Goal: Transaction & Acquisition: Purchase product/service

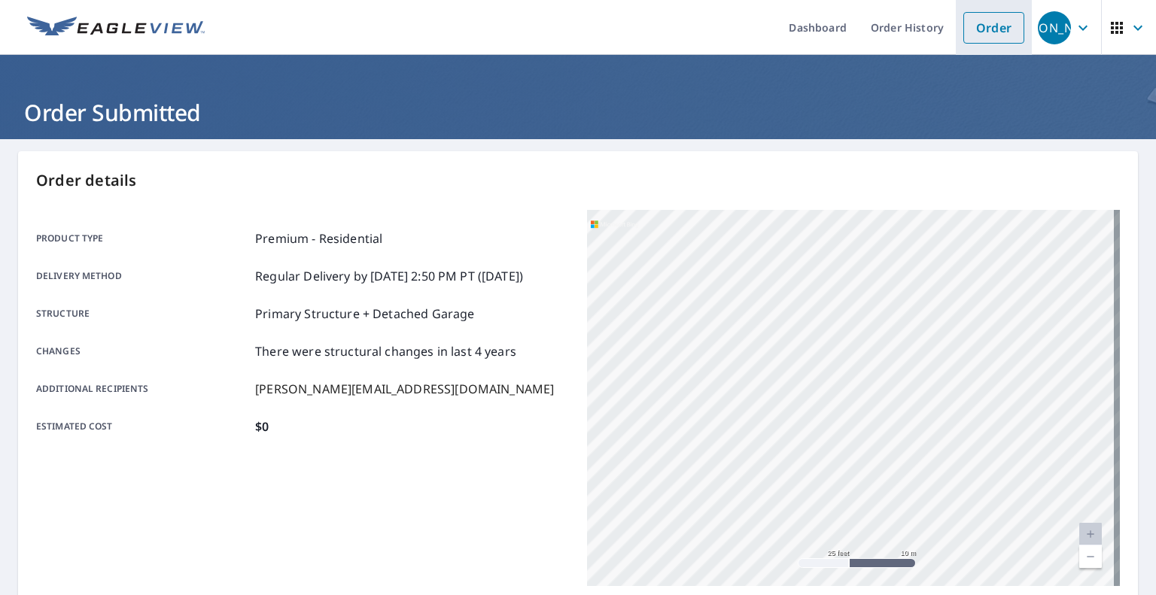
click at [970, 32] on link "Order" at bounding box center [994, 28] width 61 height 32
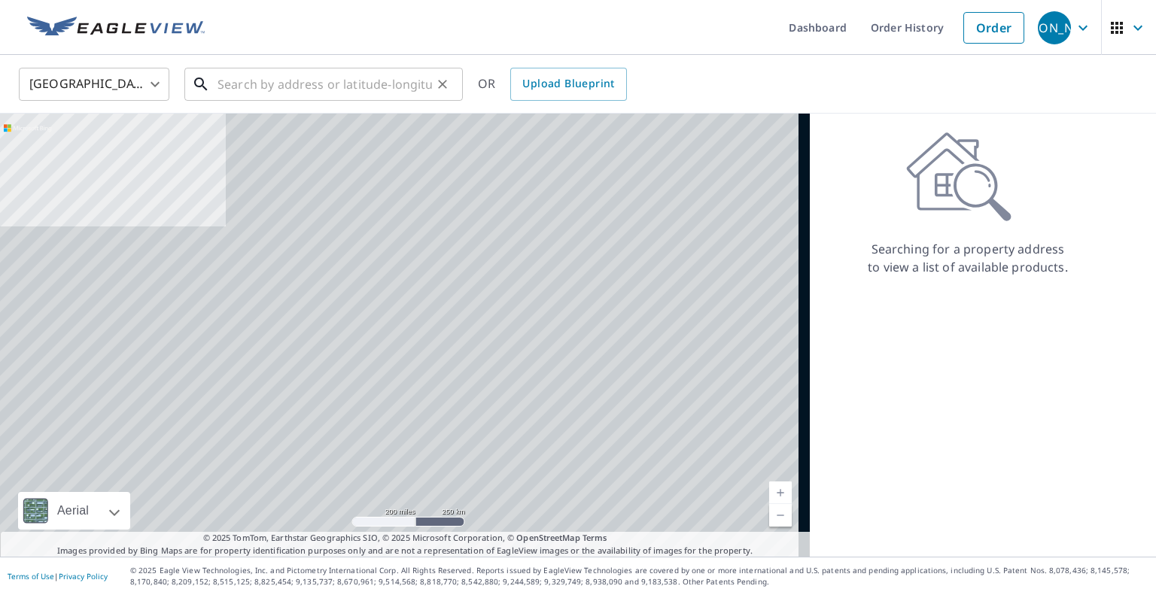
click at [381, 84] on input "text" at bounding box center [325, 84] width 215 height 42
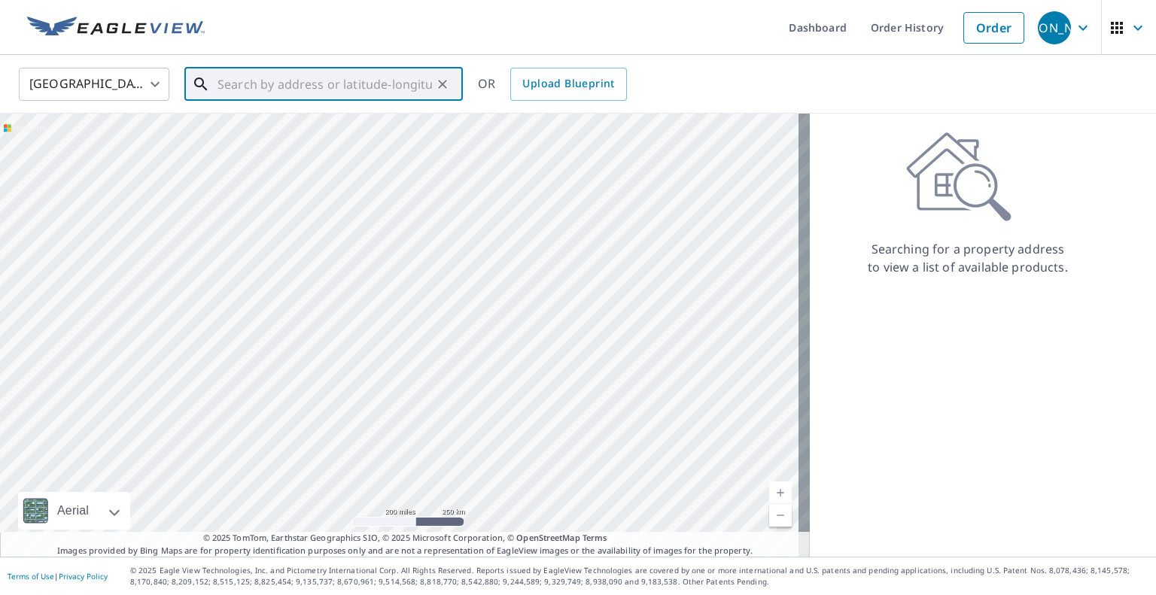
paste input "[STREET_ADDRESS]"
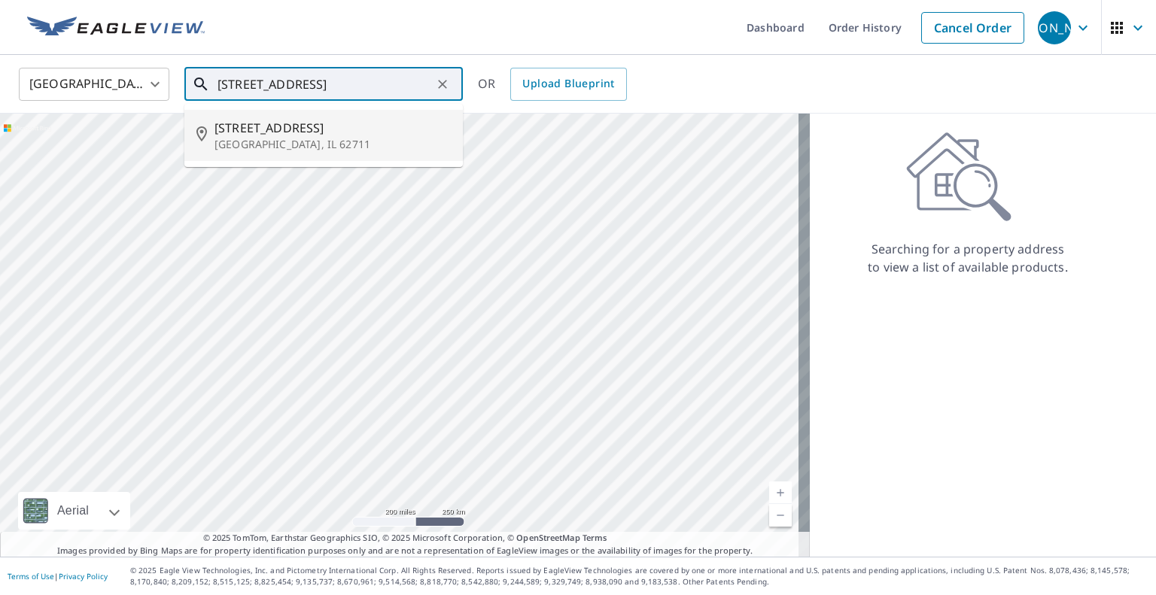
click at [382, 145] on p "[GEOGRAPHIC_DATA], IL 62711" at bounding box center [333, 144] width 236 height 15
type input "[STREET_ADDRESS]"
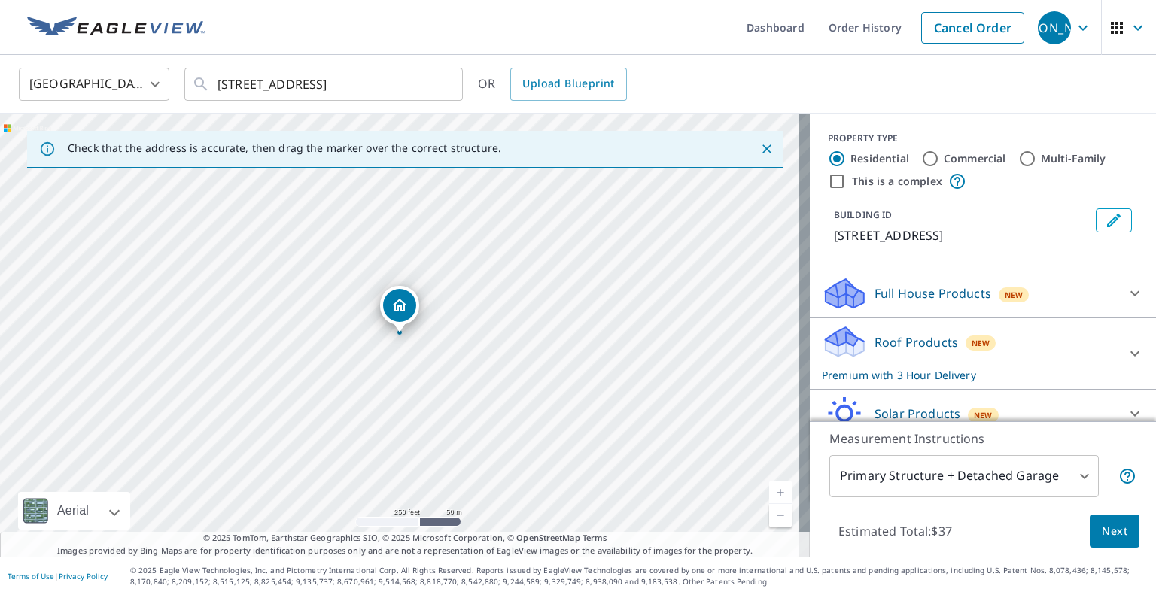
scroll to position [65, 0]
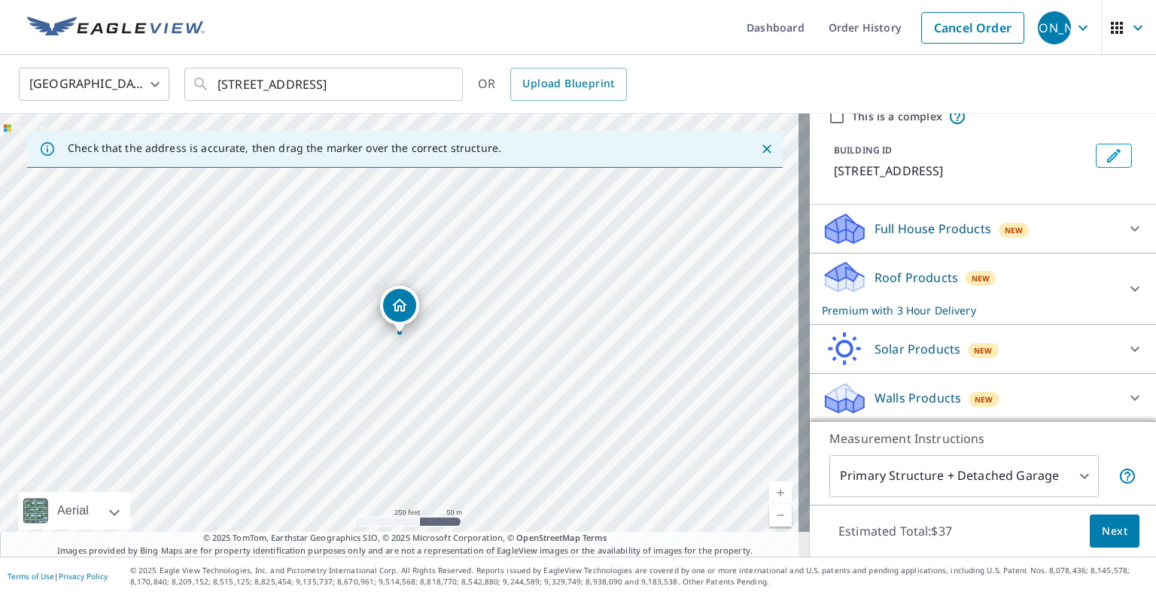
click at [1012, 294] on div "Roof Products New Premium with 3 Hour Delivery" at bounding box center [969, 289] width 295 height 59
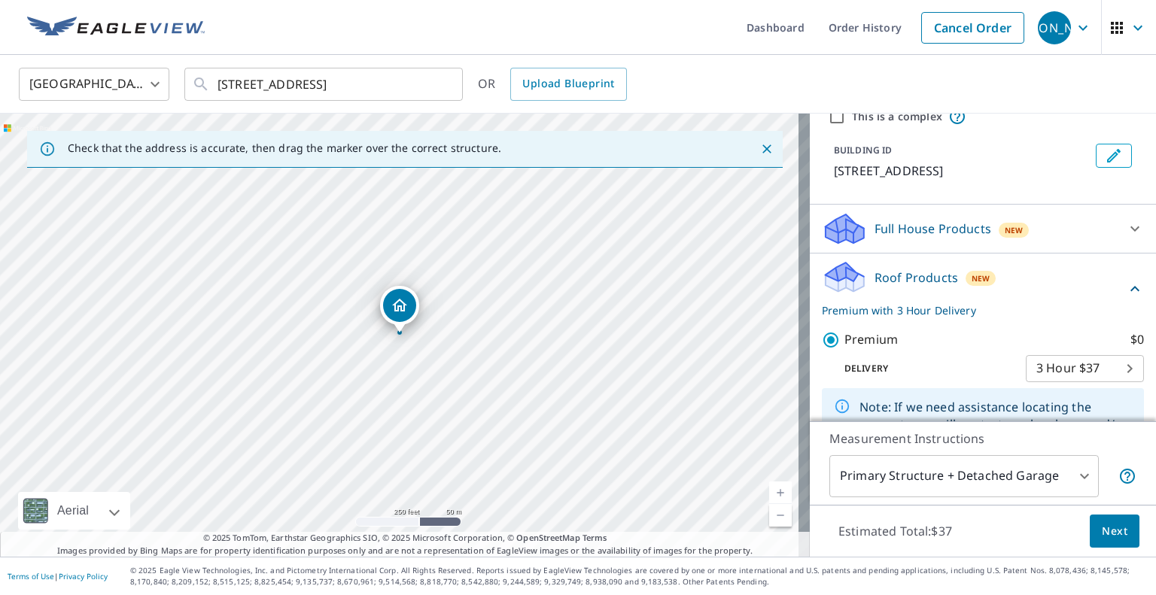
click at [1037, 376] on body "JA [PERSON_NAME] Dashboard Order History Cancel Order JA [GEOGRAPHIC_DATA] [GEO…" at bounding box center [578, 297] width 1156 height 595
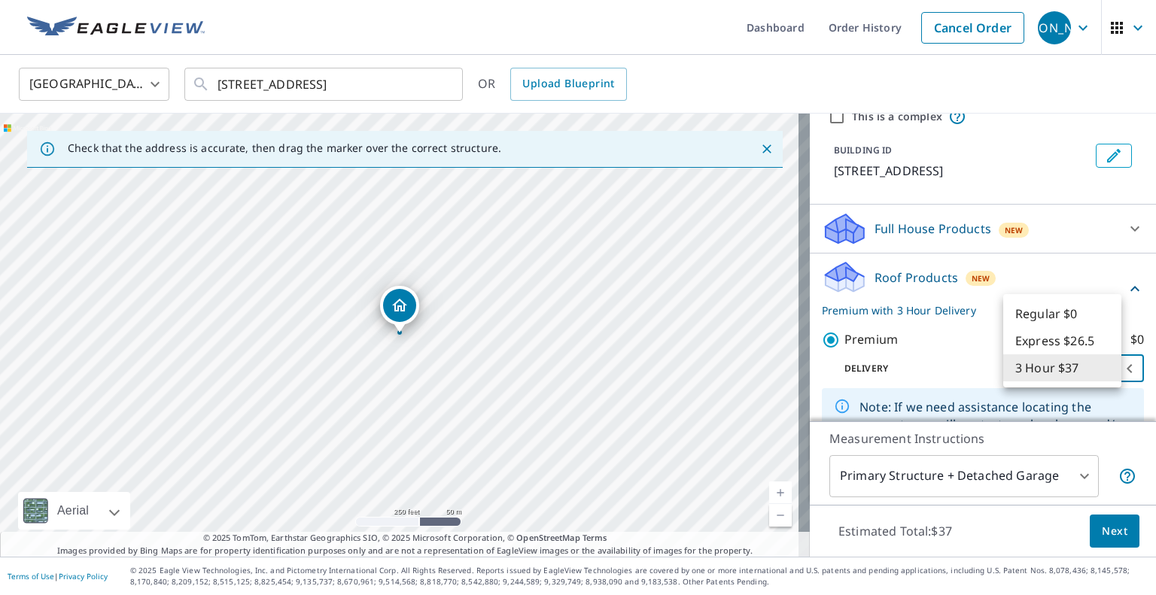
click at [1037, 323] on li "Regular $0" at bounding box center [1062, 313] width 118 height 27
type input "8"
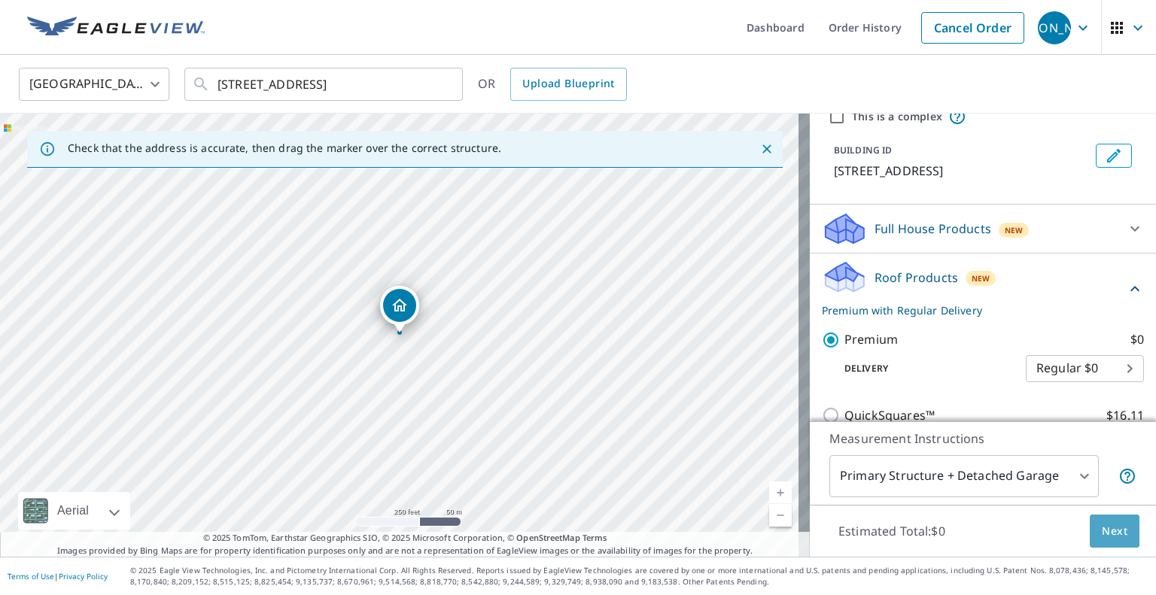
click at [1102, 531] on span "Next" at bounding box center [1115, 531] width 26 height 19
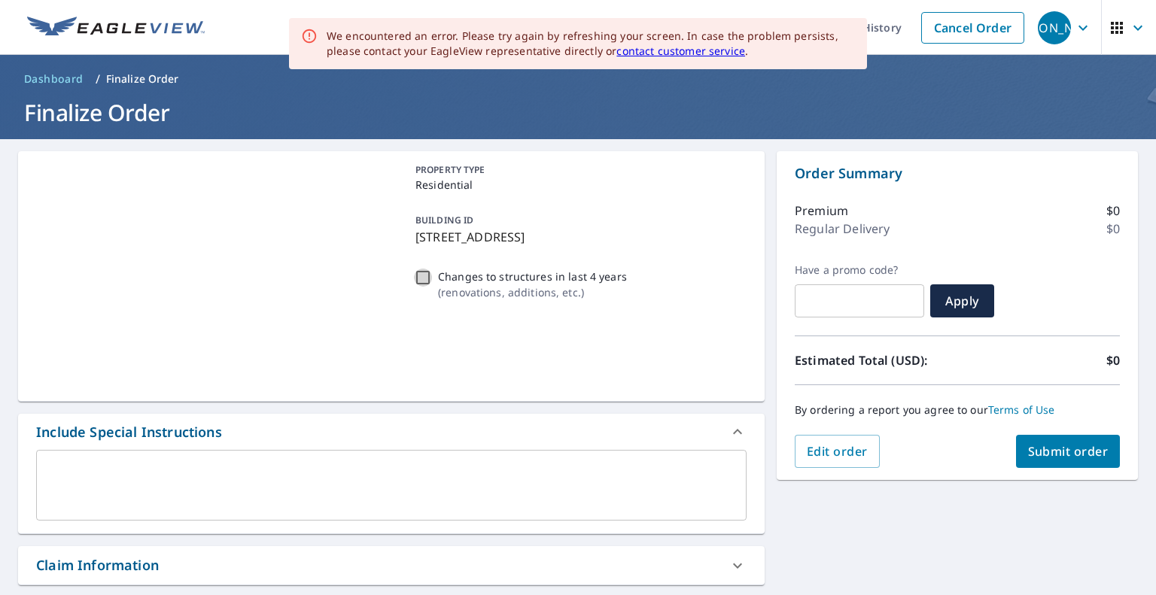
click at [419, 276] on input "Changes to structures in last 4 years ( renovations, additions, etc. )" at bounding box center [423, 278] width 18 height 18
checkbox input "true"
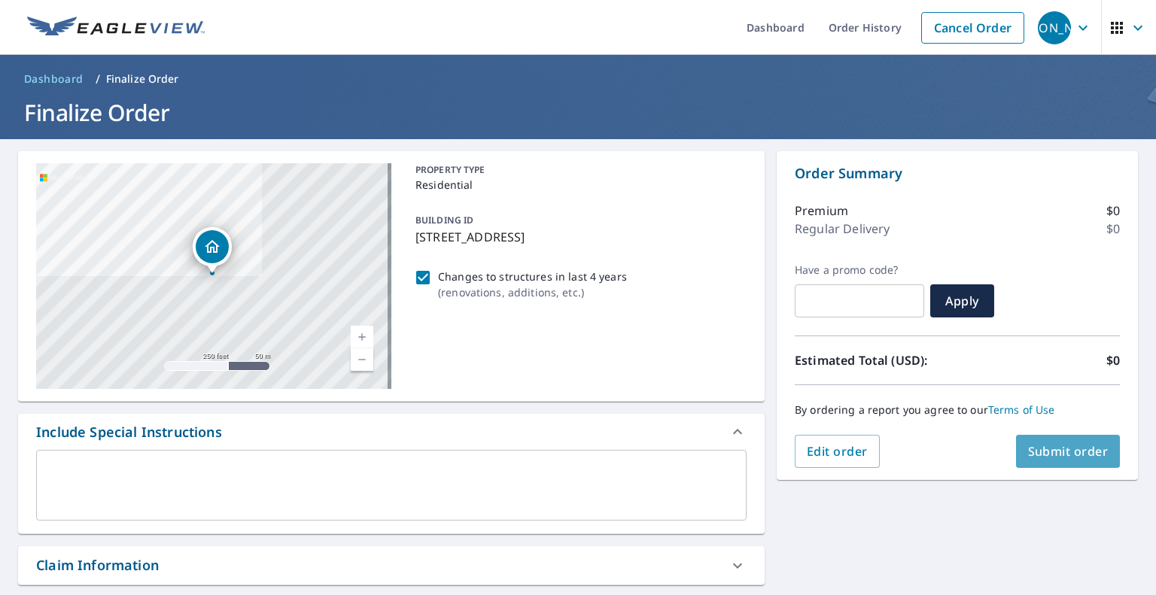
click at [1028, 447] on span "Submit order" at bounding box center [1068, 451] width 81 height 17
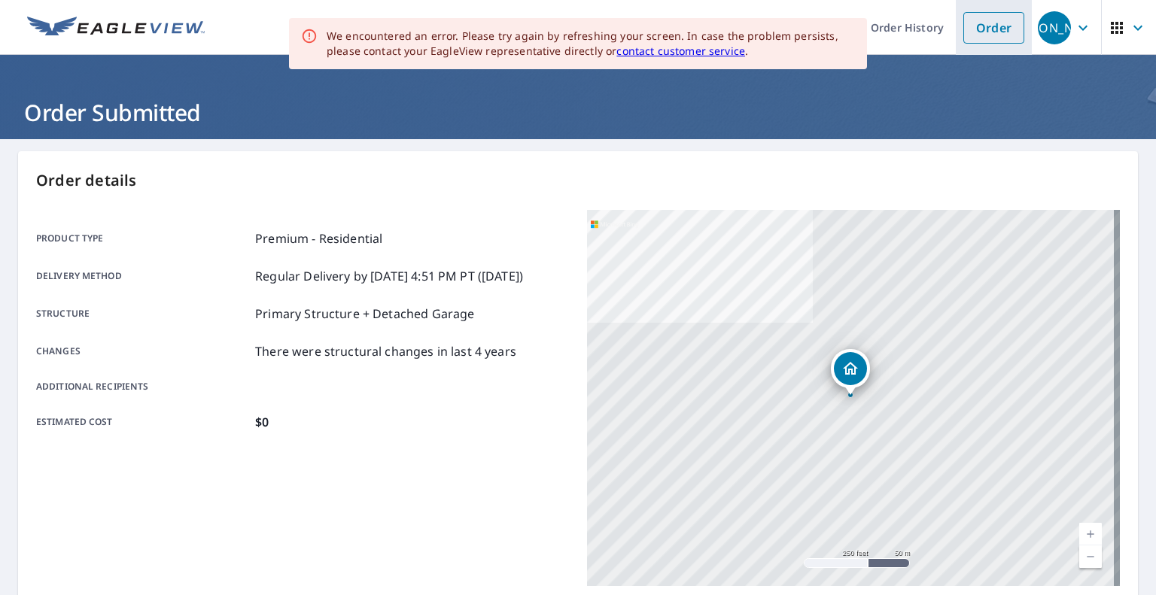
click at [972, 29] on link "Order" at bounding box center [994, 28] width 61 height 32
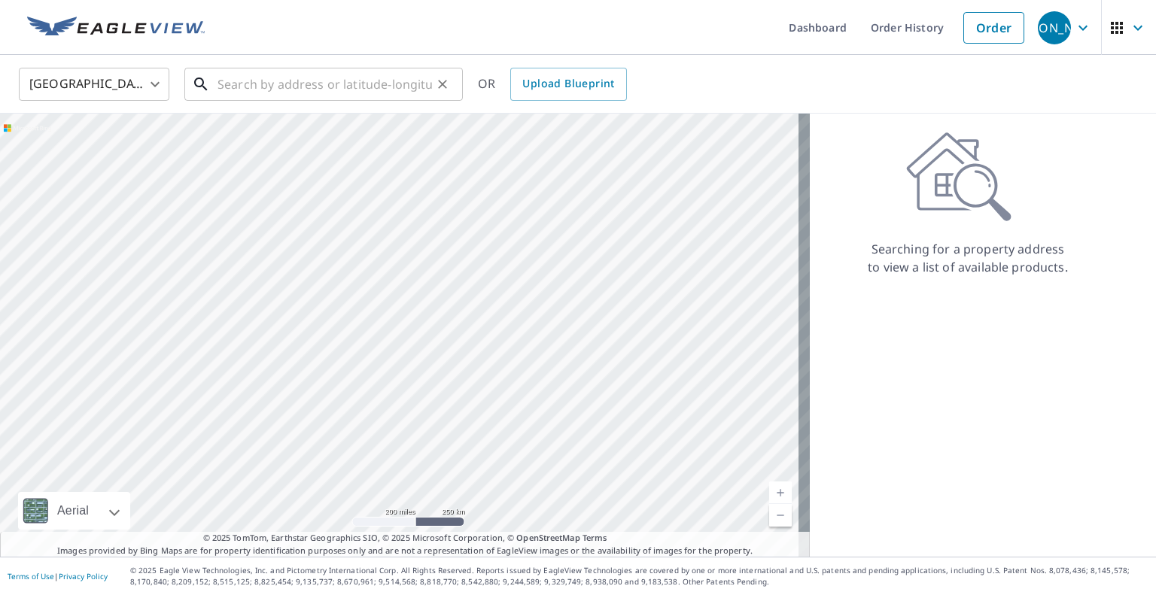
click at [366, 89] on input "text" at bounding box center [325, 84] width 215 height 42
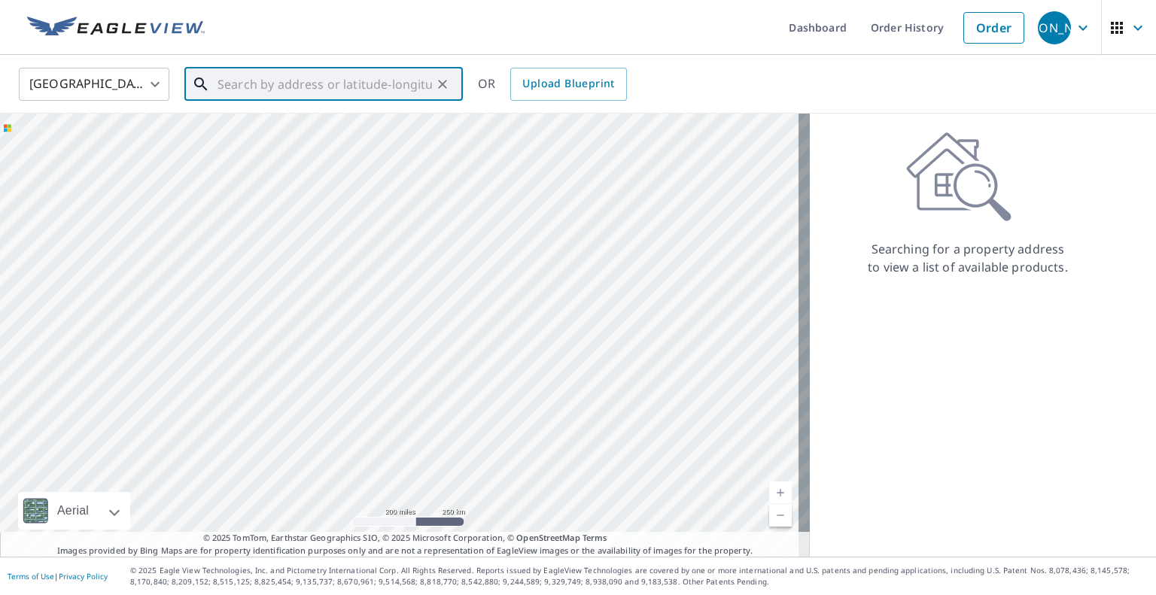
paste input "[STREET_ADDRESS]"
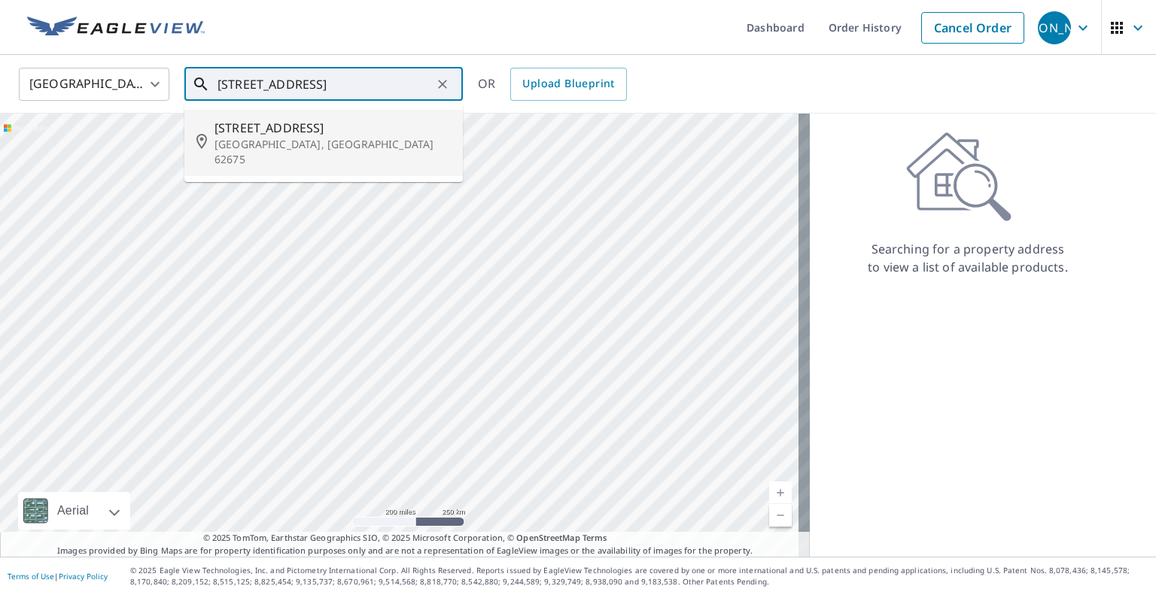
click at [394, 149] on p "[GEOGRAPHIC_DATA], [GEOGRAPHIC_DATA] 62675" at bounding box center [333, 152] width 236 height 30
type input "[STREET_ADDRESS]"
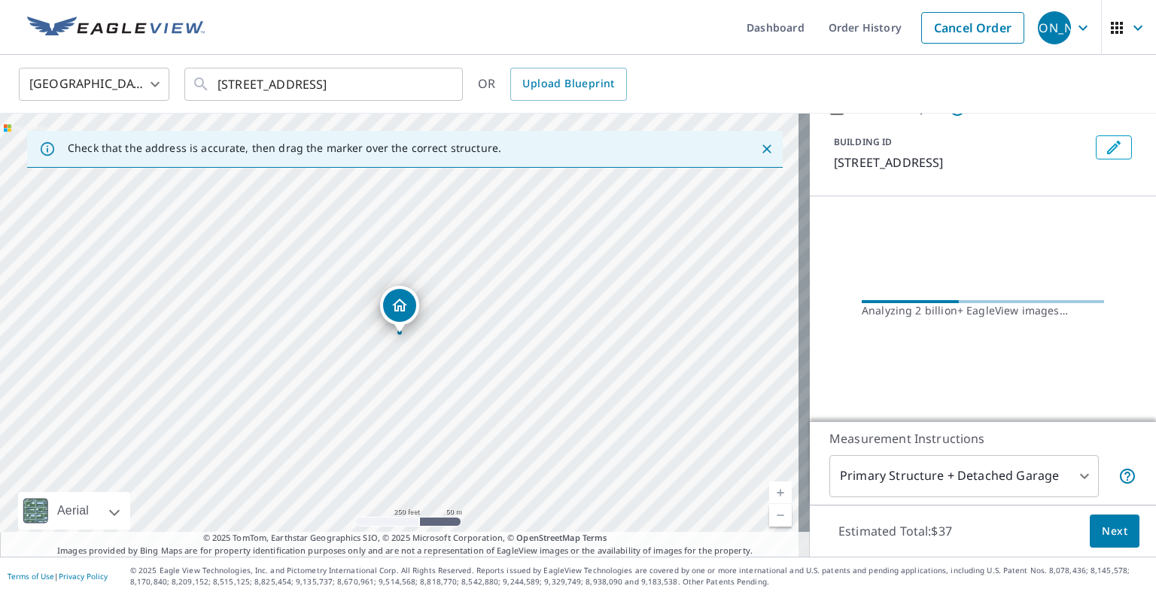
scroll to position [65, 0]
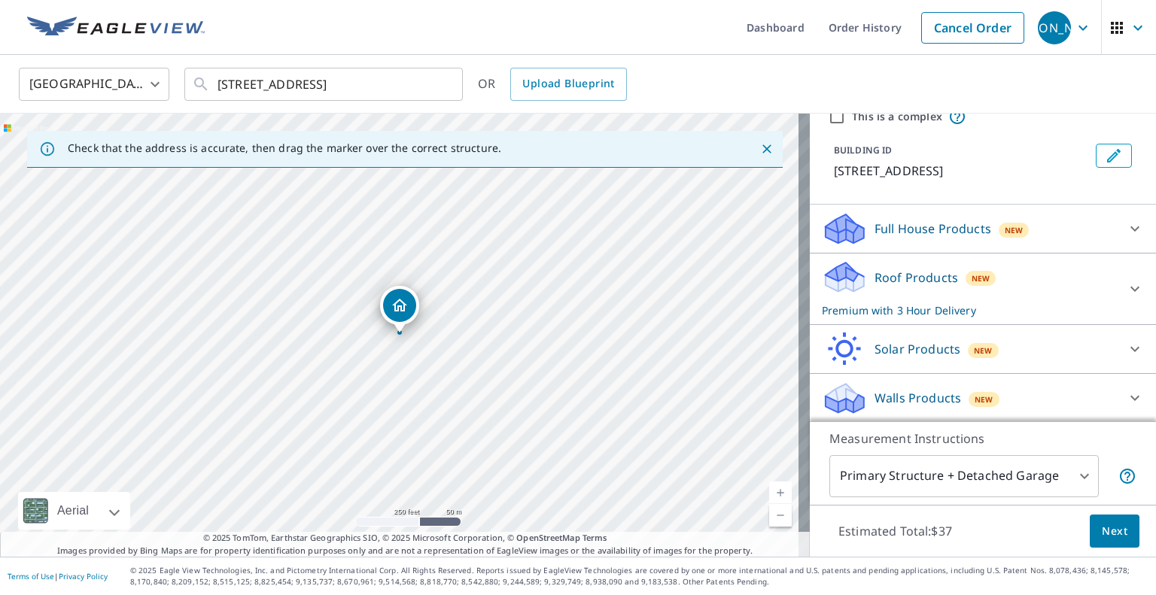
click at [1063, 276] on div "Roof Products New Premium with 3 Hour Delivery" at bounding box center [969, 289] width 295 height 59
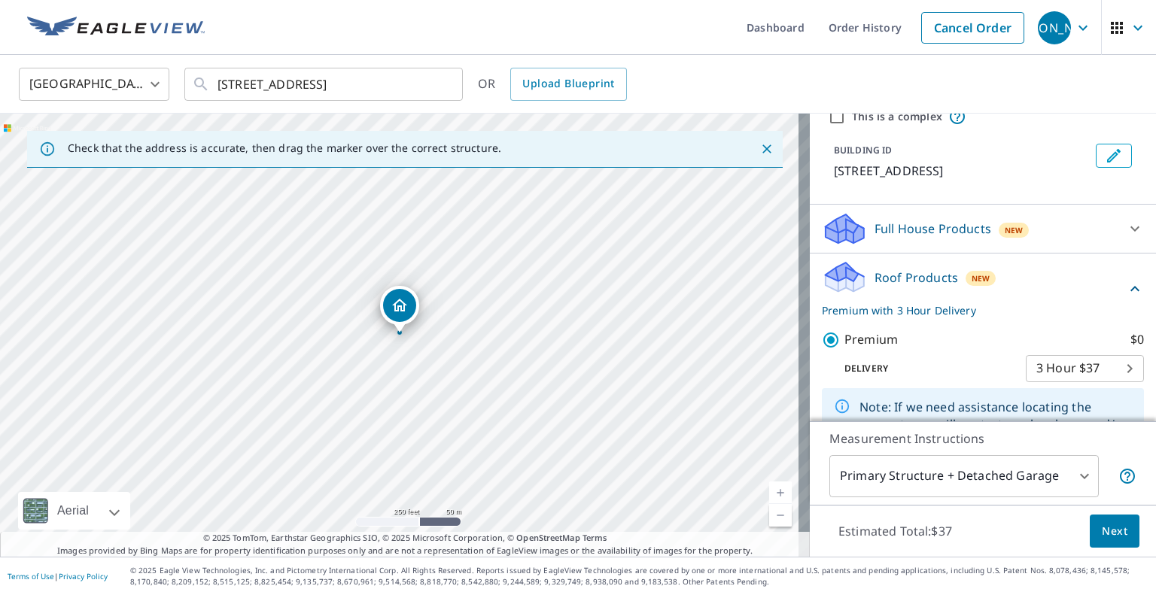
click at [1070, 358] on body "JA [PERSON_NAME] Dashboard Order History Cancel Order JA [GEOGRAPHIC_DATA] [GEO…" at bounding box center [578, 297] width 1156 height 595
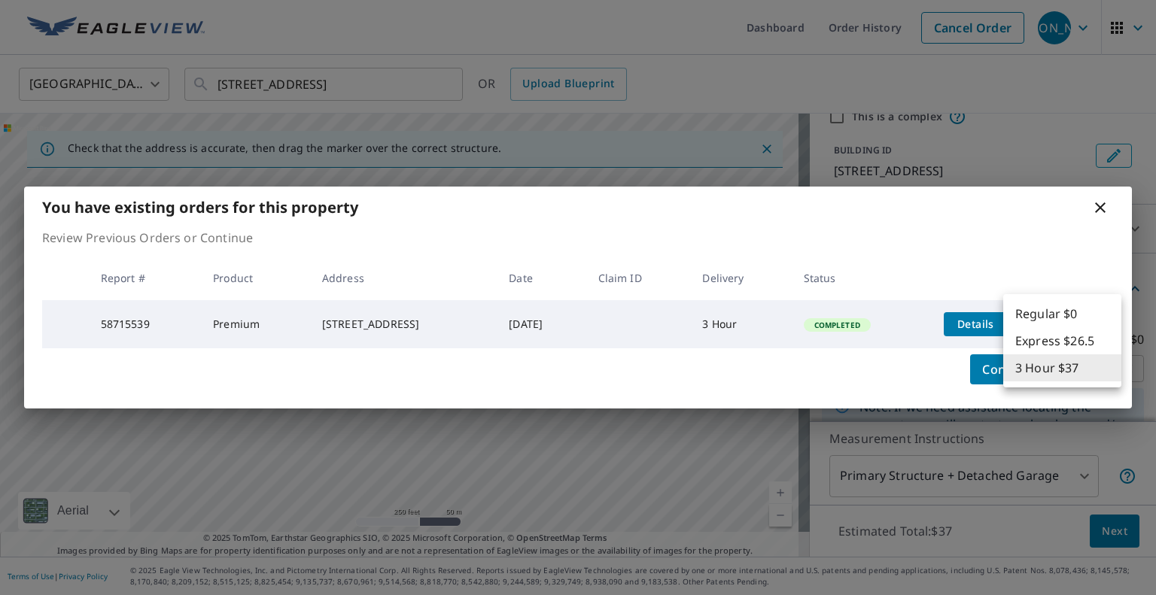
click at [814, 384] on div at bounding box center [578, 297] width 1156 height 595
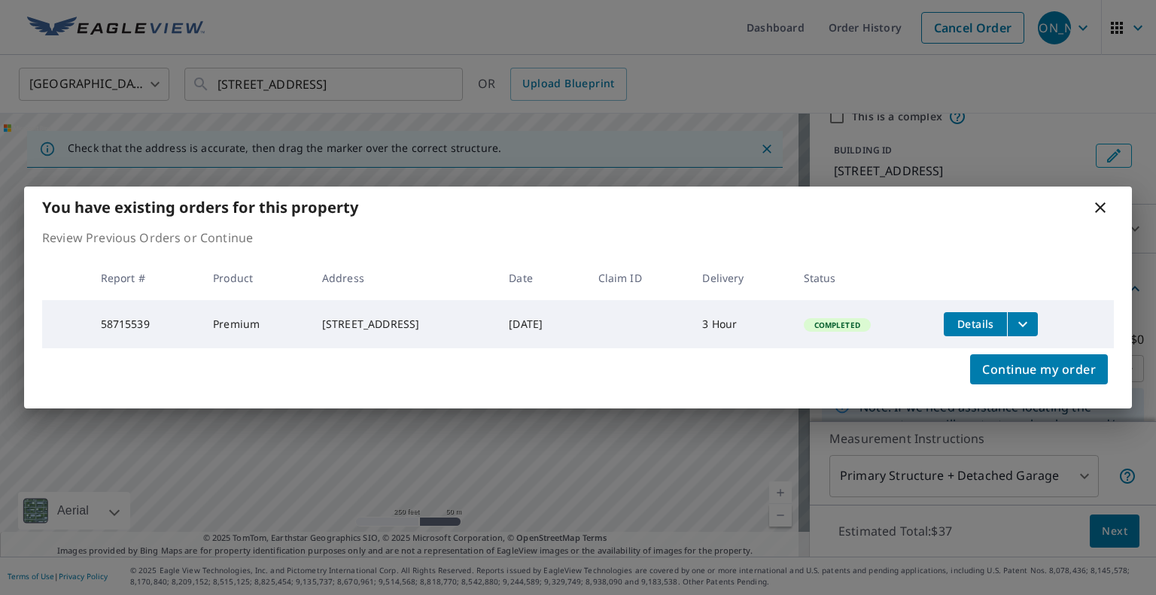
click at [1099, 204] on icon at bounding box center [1100, 207] width 11 height 11
